Goal: Navigation & Orientation: Understand site structure

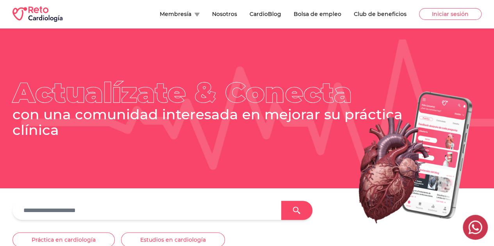
click at [160, 14] on button "Membresía" at bounding box center [180, 14] width 40 height 8
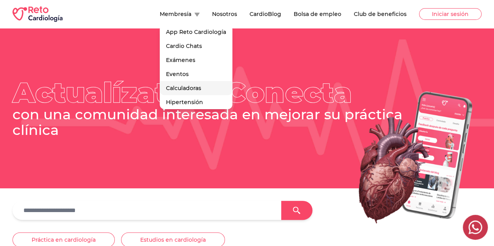
click at [160, 95] on link "Calculadoras" at bounding box center [196, 88] width 73 height 14
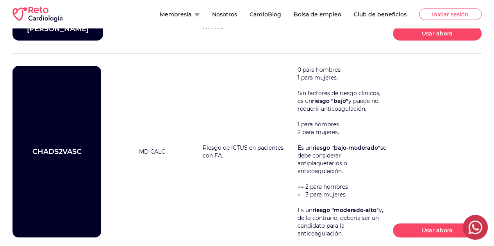
scroll to position [734, 0]
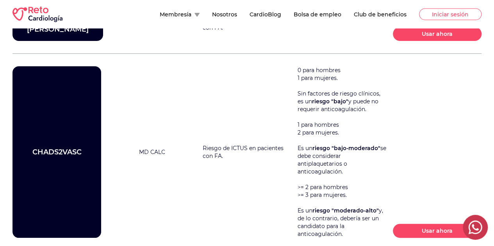
click at [212, 12] on button "Nosotros" at bounding box center [224, 14] width 25 height 8
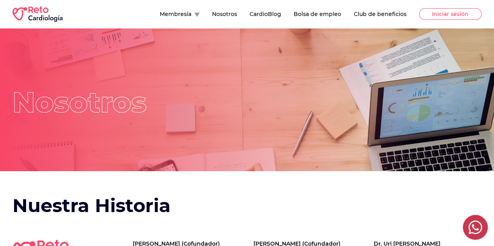
scroll to position [21, 0]
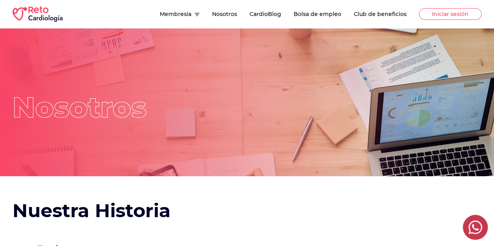
click at [355, 14] on button "Club de beneficios" at bounding box center [380, 14] width 53 height 8
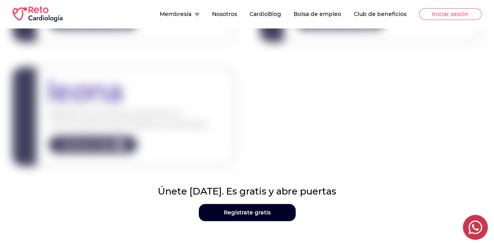
scroll to position [173, 0]
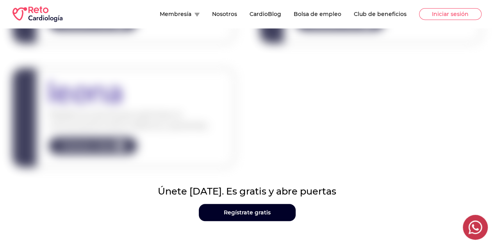
click at [249, 14] on button "CardioBlog" at bounding box center [265, 14] width 32 height 8
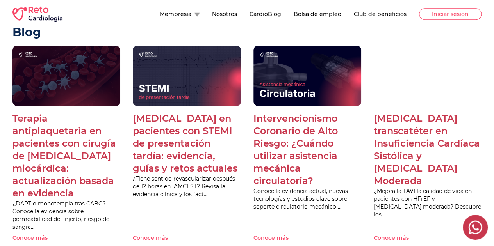
scroll to position [421, 0]
